Goal: Task Accomplishment & Management: Manage account settings

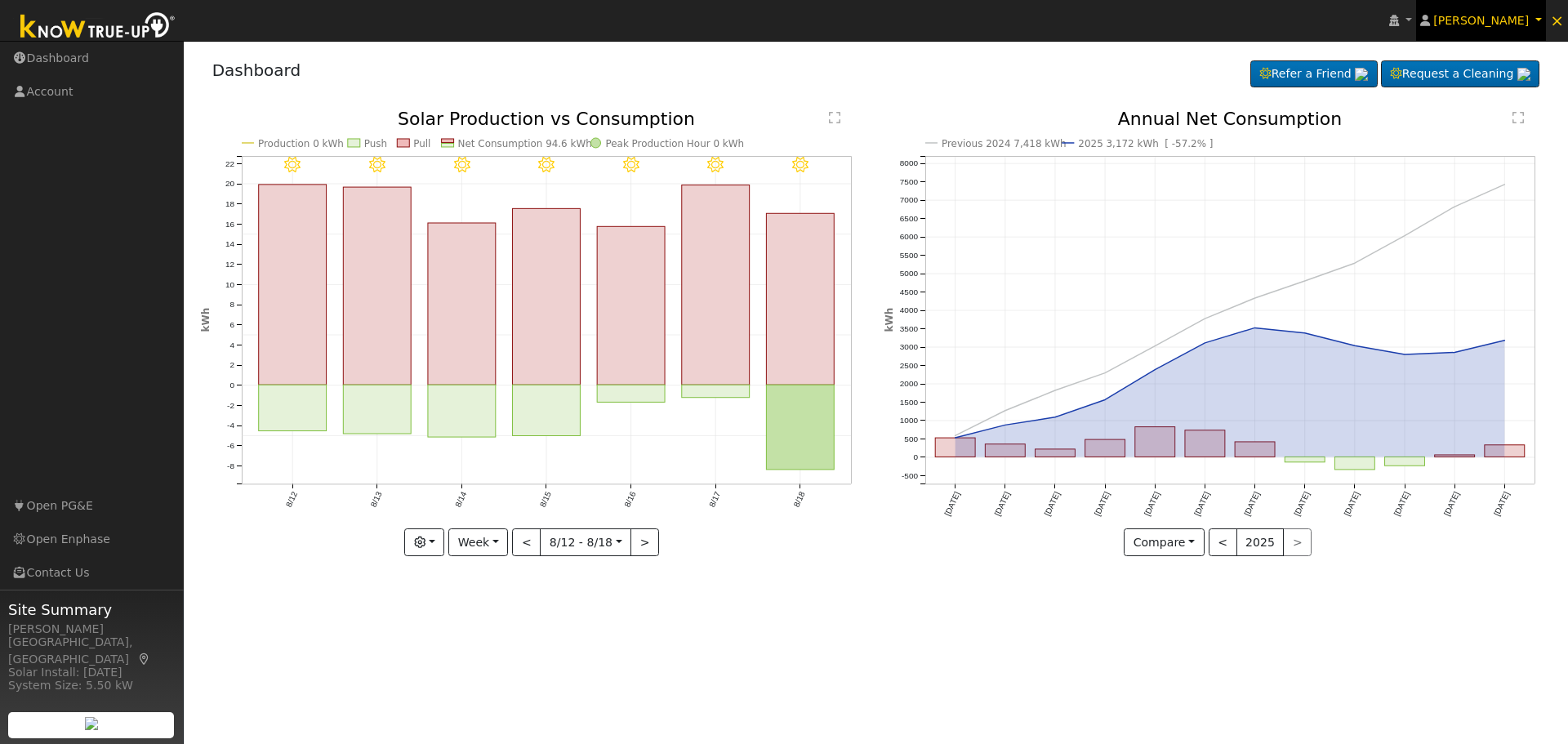
click at [1540, 17] on link "[PERSON_NAME]" at bounding box center [1482, 20] width 131 height 41
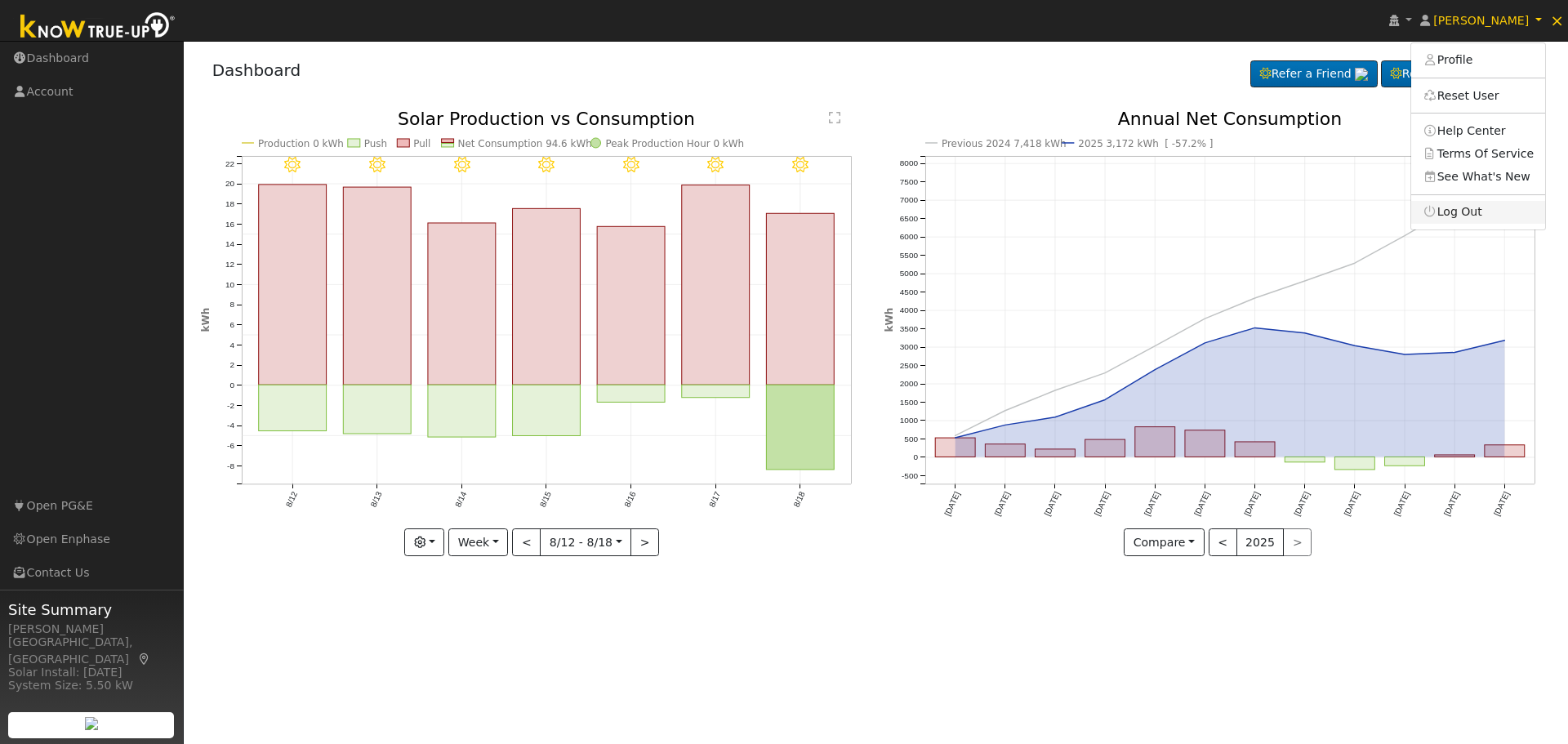
click at [1503, 214] on link "Log Out" at bounding box center [1478, 212] width 134 height 23
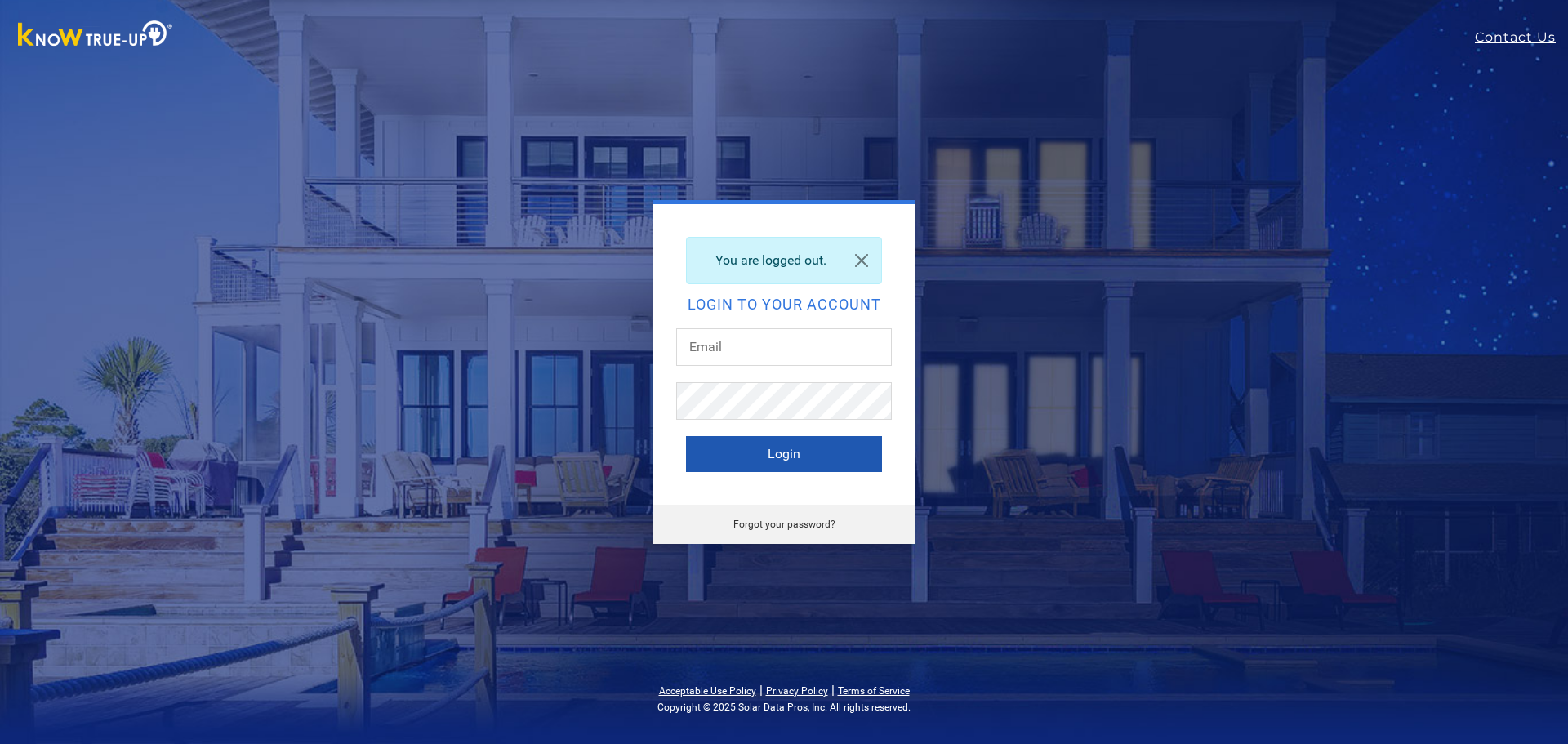
type input "[EMAIL_ADDRESS][DOMAIN_NAME]"
click at [774, 460] on button "Login" at bounding box center [784, 454] width 196 height 36
